Goal: Register for event/course

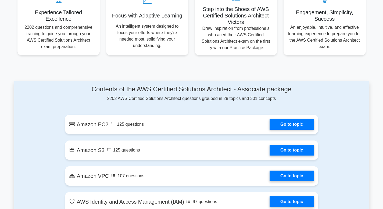
scroll to position [217, 0]
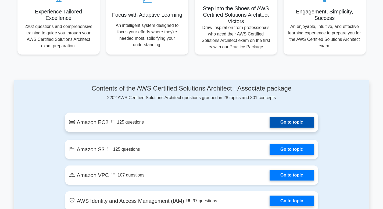
click at [289, 121] on link "Go to topic" at bounding box center [292, 122] width 44 height 11
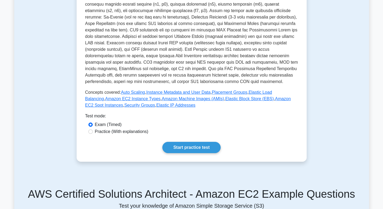
scroll to position [142, 0]
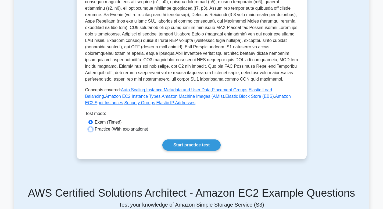
click at [91, 131] on input "Practice (With explanations)" at bounding box center [90, 129] width 4 height 4
radio input "true"
click at [196, 145] on link "Start practice test" at bounding box center [191, 144] width 58 height 11
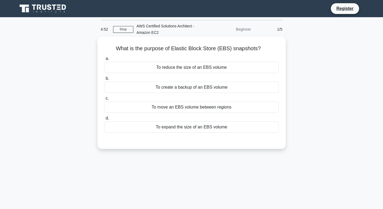
click at [191, 87] on div "To create a backup of an EBS volume" at bounding box center [192, 87] width 174 height 11
click at [105, 80] on input "b. To create a backup of an EBS volume" at bounding box center [105, 78] width 0 height 3
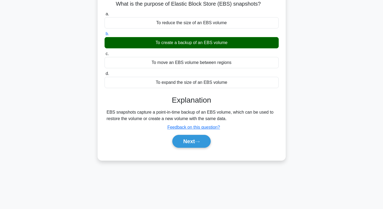
scroll to position [47, 0]
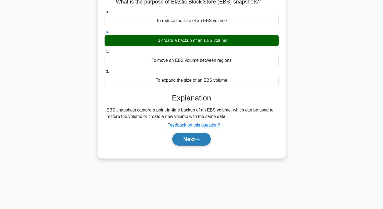
click at [193, 139] on button "Next" at bounding box center [191, 139] width 38 height 13
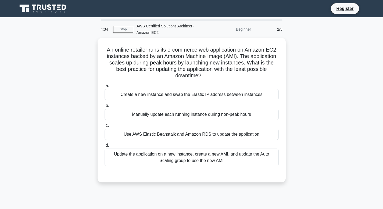
scroll to position [1, 0]
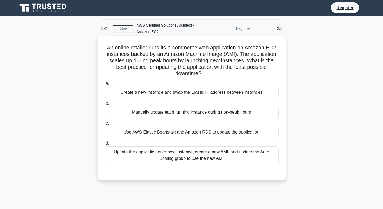
click at [206, 92] on div "Create a new instance and swap the Elastic IP address between instances" at bounding box center [192, 92] width 174 height 11
click at [105, 85] on input "a. Create a new instance and swap the Elastic IP address between instances" at bounding box center [105, 83] width 0 height 3
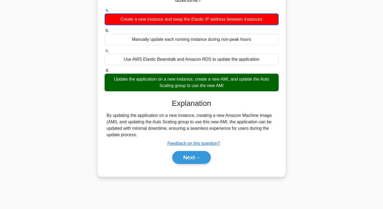
scroll to position [74, 0]
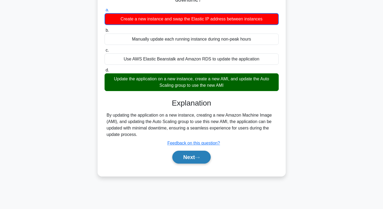
click at [191, 158] on button "Next" at bounding box center [191, 157] width 38 height 13
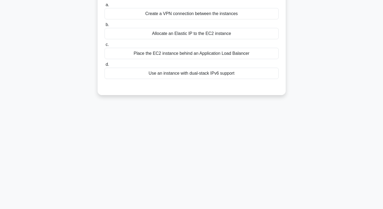
scroll to position [10, 0]
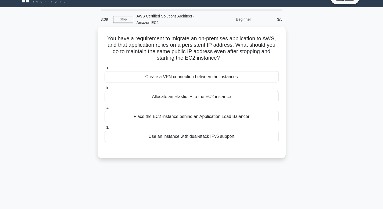
click at [206, 98] on div "Allocate an Elastic IP to the EC2 instance" at bounding box center [192, 96] width 174 height 11
click at [105, 90] on input "b. Allocate an Elastic IP to the EC2 instance" at bounding box center [105, 87] width 0 height 3
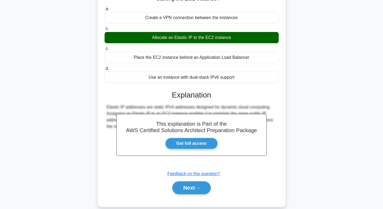
scroll to position [70, 0]
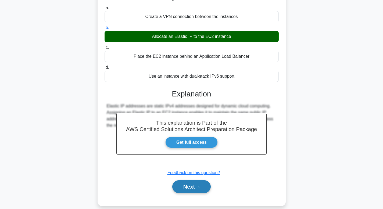
click at [187, 189] on button "Next" at bounding box center [191, 186] width 38 height 13
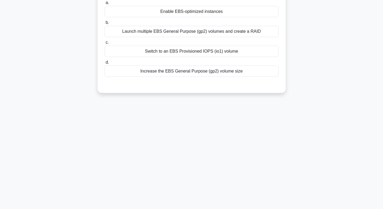
scroll to position [0, 0]
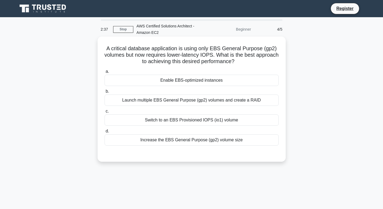
click at [189, 100] on div "Launch multiple EBS General Purpose (gp2) volumes and create a RAID" at bounding box center [192, 100] width 174 height 11
click at [105, 93] on input "b. Launch multiple EBS General Purpose (gp2) volumes and create a RAID" at bounding box center [105, 91] width 0 height 3
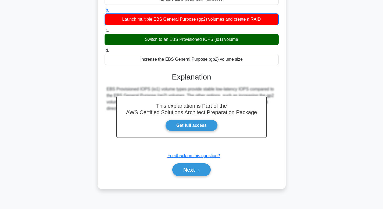
scroll to position [81, 0]
click at [190, 172] on button "Next" at bounding box center [191, 169] width 38 height 13
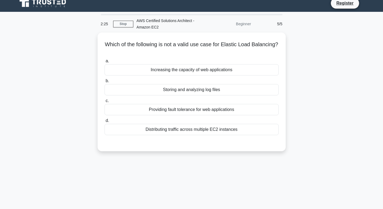
scroll to position [0, 0]
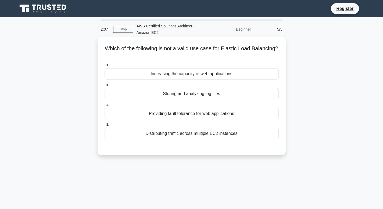
click at [214, 94] on div "Storing and analyzing log files" at bounding box center [192, 93] width 174 height 11
click at [105, 87] on input "b. Storing and analyzing log files" at bounding box center [105, 84] width 0 height 3
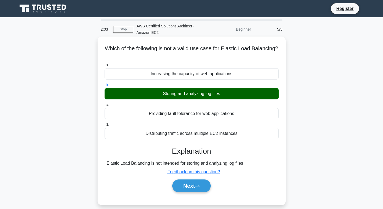
scroll to position [35, 0]
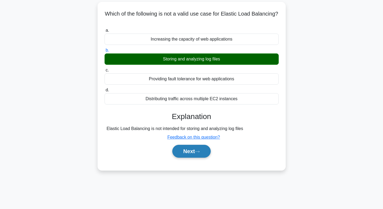
click at [195, 153] on button "Next" at bounding box center [191, 151] width 38 height 13
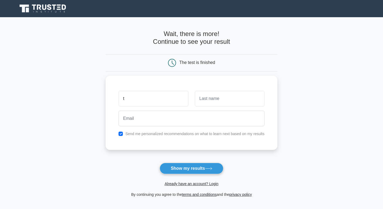
type input "[PERSON_NAME]"
type input "Das"
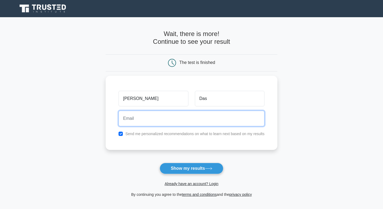
type input "htwanmhoy@gmail.com"
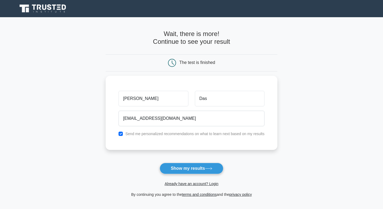
click at [160, 163] on button "Show my results" at bounding box center [191, 168] width 63 height 11
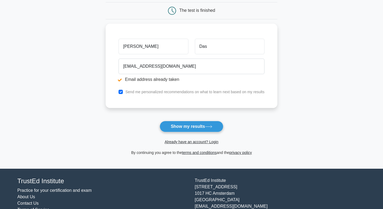
scroll to position [73, 0]
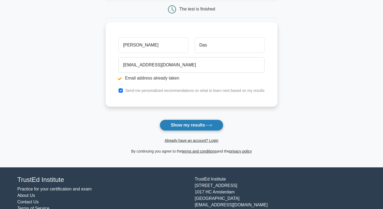
click at [208, 127] on icon at bounding box center [208, 125] width 7 height 3
